Goal: Transaction & Acquisition: Purchase product/service

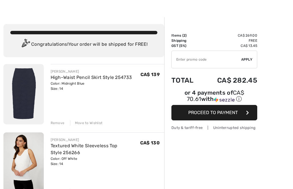
scroll to position [13, 0]
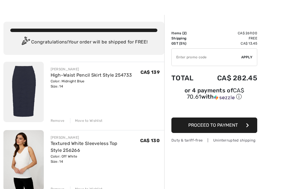
click at [93, 120] on div "Move to Wishlist" at bounding box center [86, 120] width 33 height 5
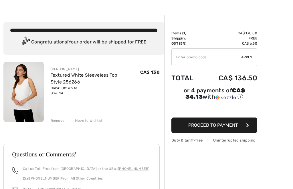
click at [239, 129] on button "Proceed to Payment" at bounding box center [214, 125] width 86 height 15
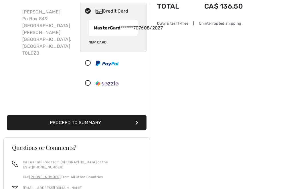
scroll to position [67, 0]
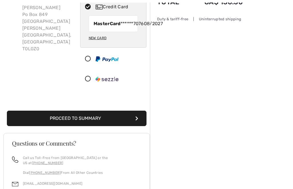
click at [31, 126] on button "Proceed to Summary" at bounding box center [77, 118] width 140 height 15
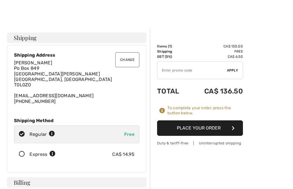
scroll to position [6, 0]
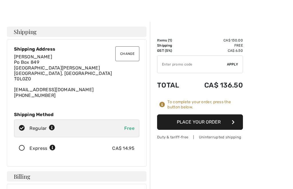
click at [236, 126] on button "Place Your Order" at bounding box center [200, 121] width 86 height 15
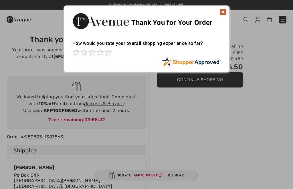
click at [108, 104] on div at bounding box center [146, 94] width 293 height 189
click at [222, 15] on img at bounding box center [222, 12] width 7 height 7
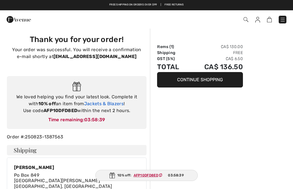
click at [110, 104] on link "Jackets & Blazers" at bounding box center [103, 103] width 39 height 5
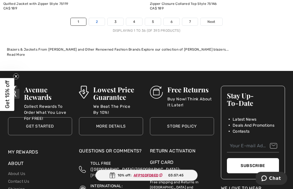
scroll to position [4380, 0]
click at [99, 21] on link "2" at bounding box center [97, 21] width 16 height 7
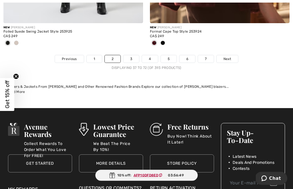
scroll to position [4351, 0]
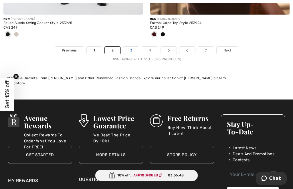
click at [132, 47] on link "3" at bounding box center [131, 50] width 16 height 7
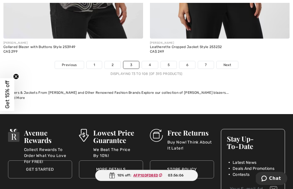
scroll to position [4347, 0]
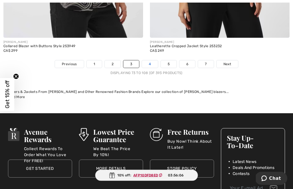
click at [151, 61] on link "4" at bounding box center [150, 64] width 16 height 7
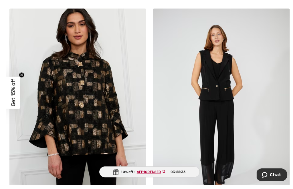
scroll to position [2705, 0]
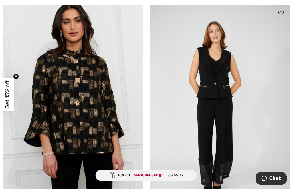
click at [227, 106] on img at bounding box center [220, 109] width 140 height 209
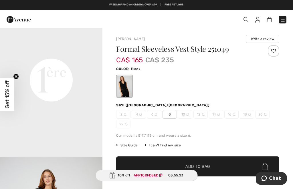
scroll to position [334, 0]
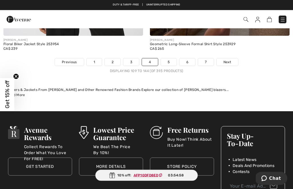
scroll to position [4319, 0]
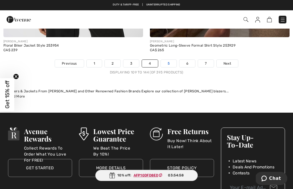
click at [172, 60] on link "5" at bounding box center [169, 63] width 16 height 7
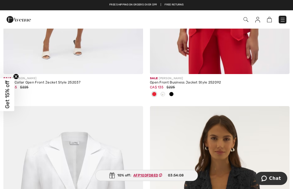
scroll to position [4062, 0]
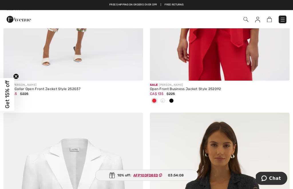
click at [256, 21] on img at bounding box center [257, 20] width 5 height 6
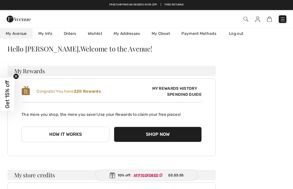
scroll to position [18, 0]
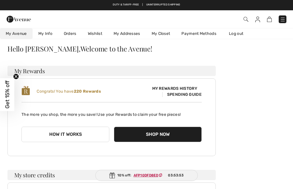
click at [72, 33] on link "Orders" at bounding box center [70, 33] width 24 height 11
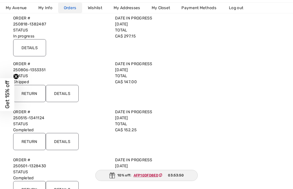
scroll to position [123, 0]
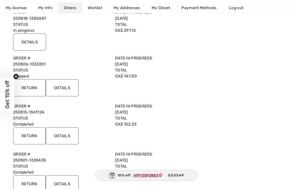
click at [67, 89] on input "Details" at bounding box center [62, 87] width 33 height 17
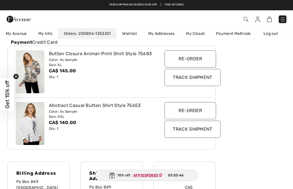
scroll to position [83, 0]
click at [208, 134] on input "Track Shipment" at bounding box center [192, 129] width 56 height 17
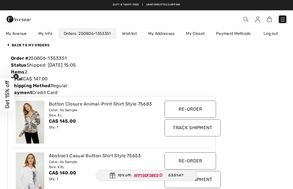
scroll to position [32, 0]
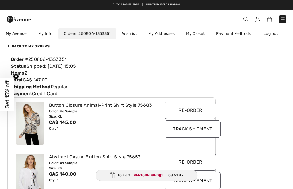
click at [258, 22] on img at bounding box center [257, 20] width 5 height 6
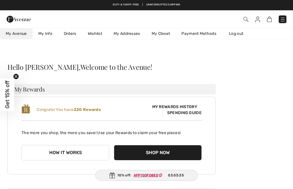
click at [72, 36] on link "Orders" at bounding box center [70, 33] width 24 height 11
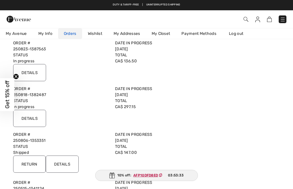
scroll to position [46, 0]
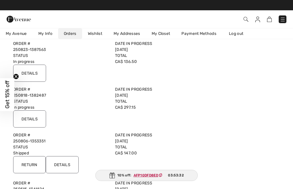
click at [28, 121] on input "Details" at bounding box center [29, 118] width 33 height 17
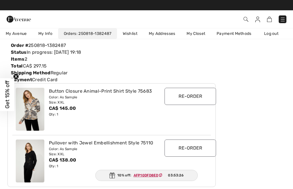
click at [29, 163] on img at bounding box center [30, 161] width 29 height 43
click at [136, 147] on div "Color: As Sample" at bounding box center [103, 148] width 109 height 5
click at [130, 143] on div "Pullover with Jewel Embellishment Style 75110" at bounding box center [103, 143] width 109 height 7
click at [31, 160] on img at bounding box center [30, 161] width 29 height 43
click at [27, 156] on img at bounding box center [30, 161] width 29 height 43
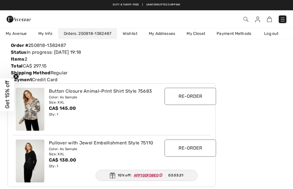
click at [19, 167] on img at bounding box center [30, 161] width 29 height 43
click at [26, 164] on img at bounding box center [30, 161] width 29 height 43
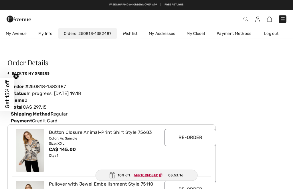
scroll to position [0, 0]
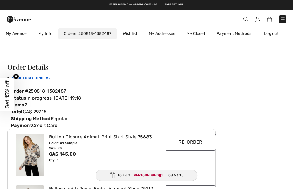
click at [41, 79] on link "back to My Orders" at bounding box center [28, 78] width 42 height 4
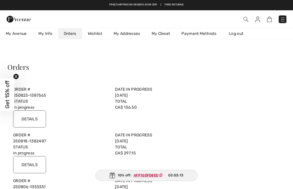
click at [40, 121] on input "Details" at bounding box center [29, 118] width 33 height 17
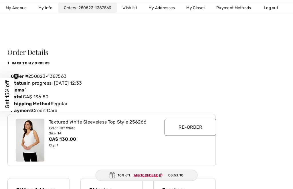
scroll to position [15, 0]
click at [119, 120] on div "Textured White Sleeveless Top Style 256266" at bounding box center [103, 122] width 109 height 7
click at [26, 144] on img at bounding box center [30, 140] width 29 height 43
click at [21, 146] on img at bounding box center [30, 140] width 29 height 43
click at [202, 130] on input "Re-order" at bounding box center [189, 127] width 51 height 17
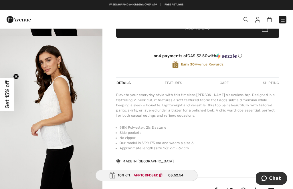
scroll to position [102, 0]
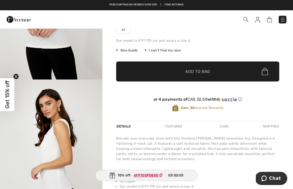
click at [44, 110] on img "2 / 4" at bounding box center [51, 156] width 102 height 154
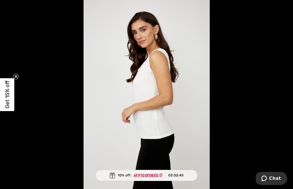
click at [19, 77] on circle "Close teaser" at bounding box center [15, 76] width 5 height 5
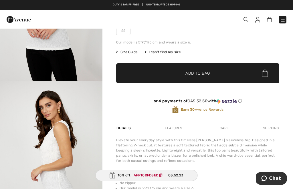
scroll to position [101, 0]
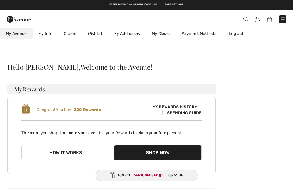
click at [257, 21] on img at bounding box center [257, 20] width 5 height 6
click at [270, 21] on img at bounding box center [269, 19] width 5 height 5
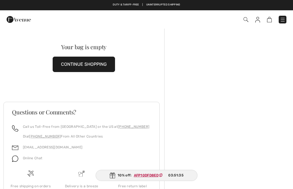
click at [244, 21] on img at bounding box center [245, 19] width 5 height 5
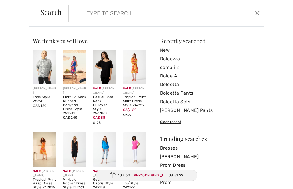
click at [139, 15] on input "search" at bounding box center [146, 13] width 128 height 17
type input "Returns"
